Goal: Check status: Check status

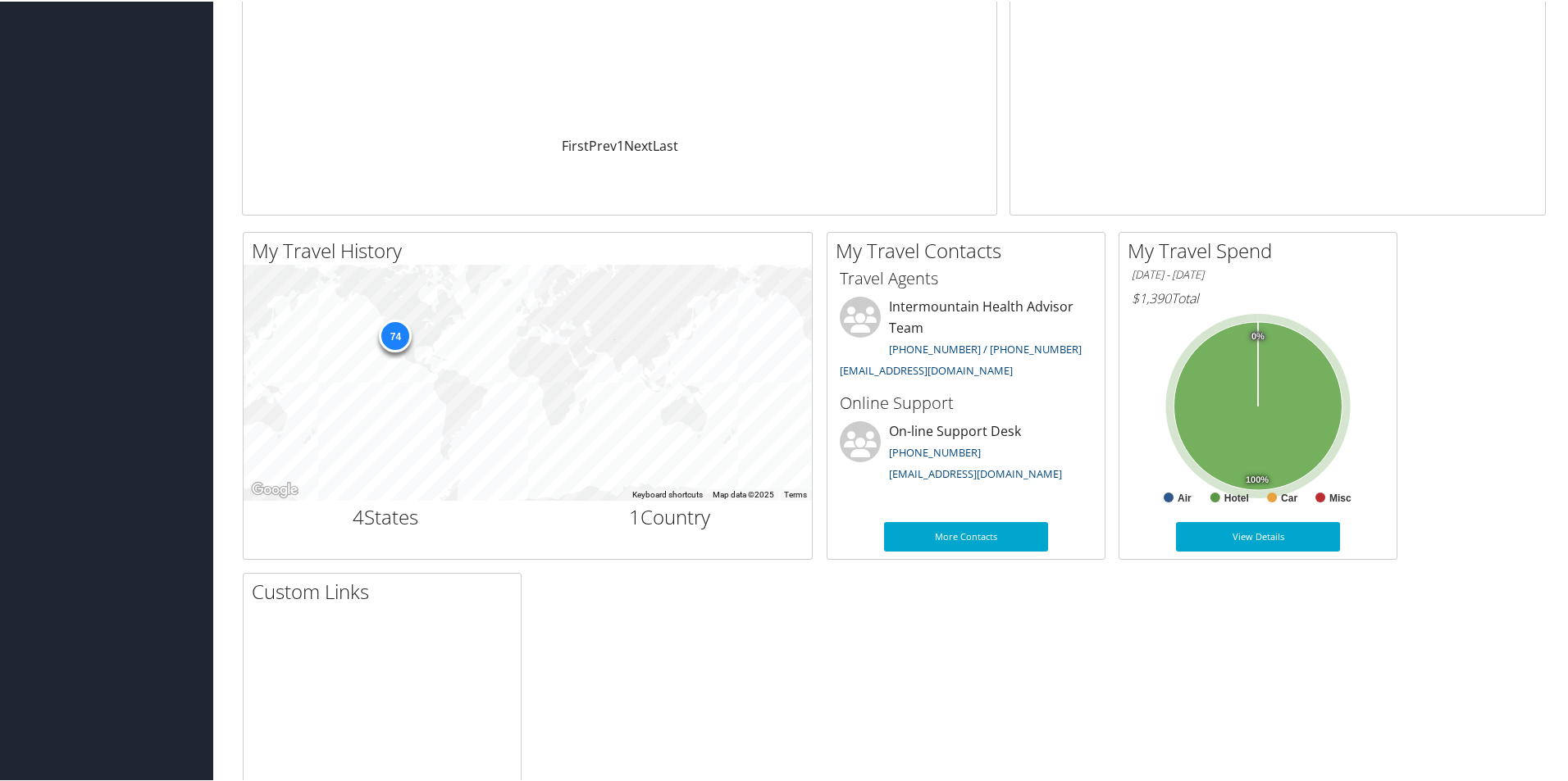
scroll to position [328, 0]
click at [1303, 438] on icon at bounding box center [1258, 403] width 168 height 168
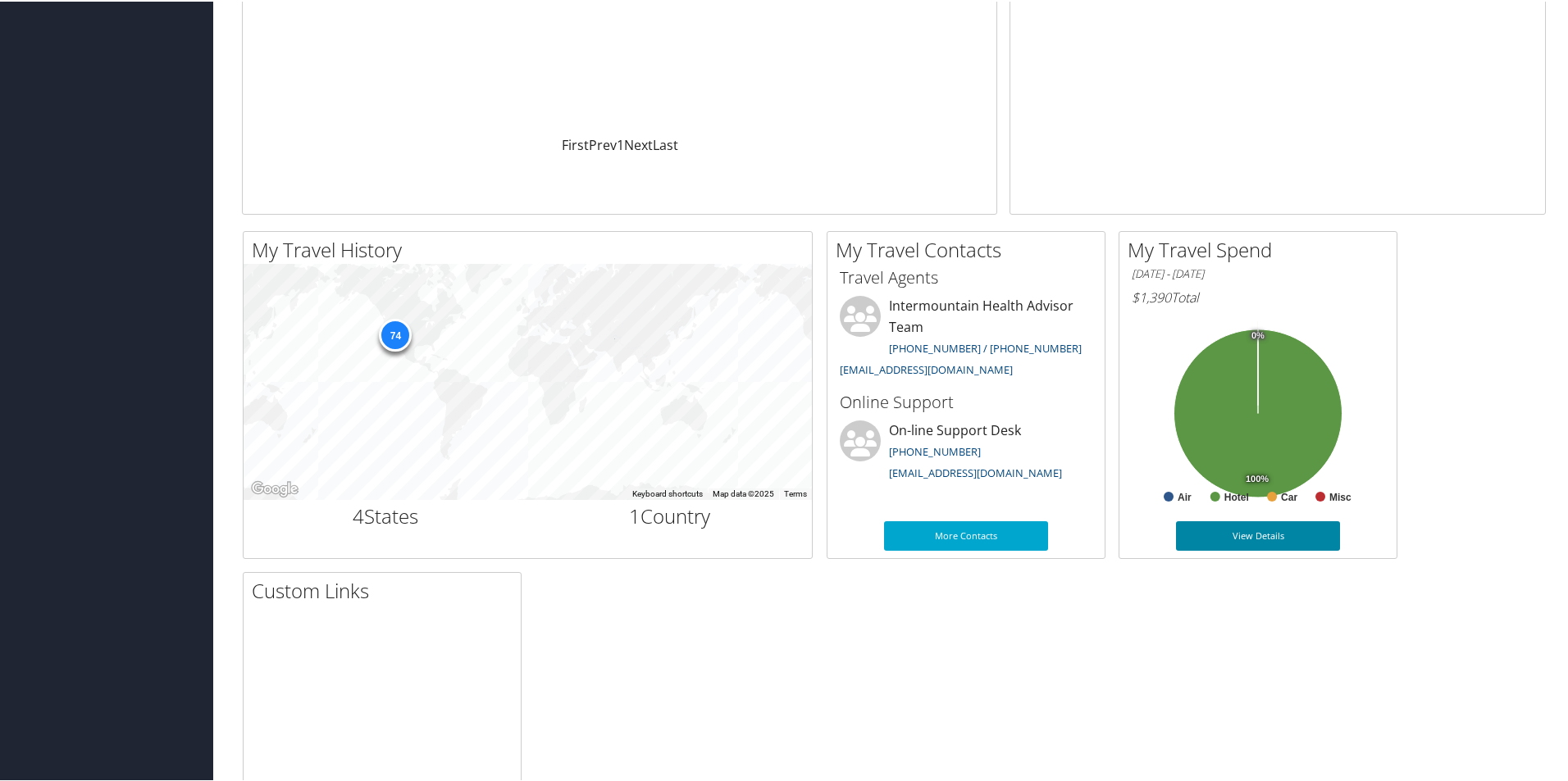
click at [1278, 527] on link "View Details" at bounding box center [1257, 535] width 164 height 30
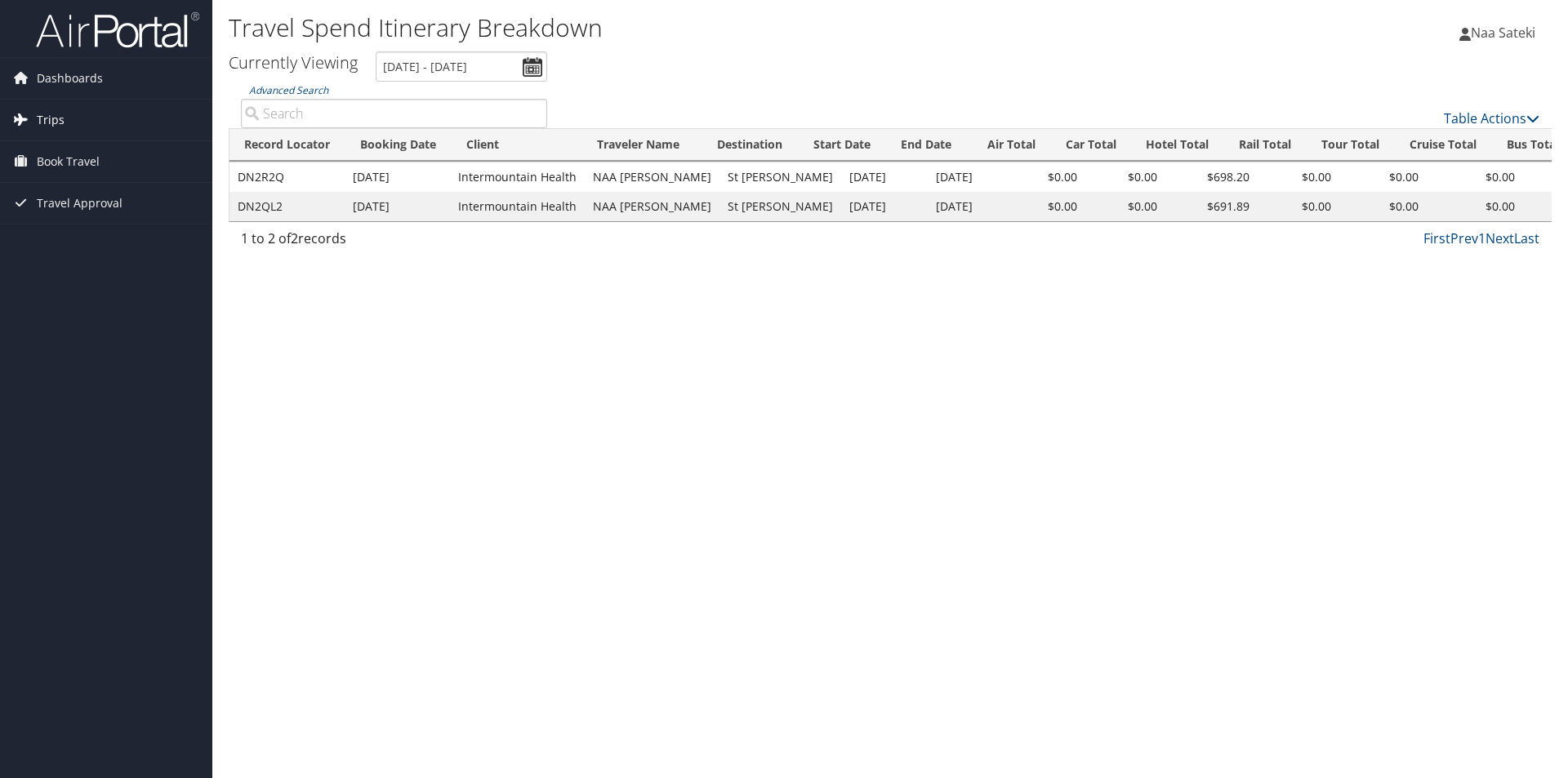
click at [51, 115] on span "Trips" at bounding box center [51, 119] width 28 height 41
click at [74, 150] on link "Current/Future Trips" at bounding box center [106, 153] width 212 height 24
